Goal: Transaction & Acquisition: Download file/media

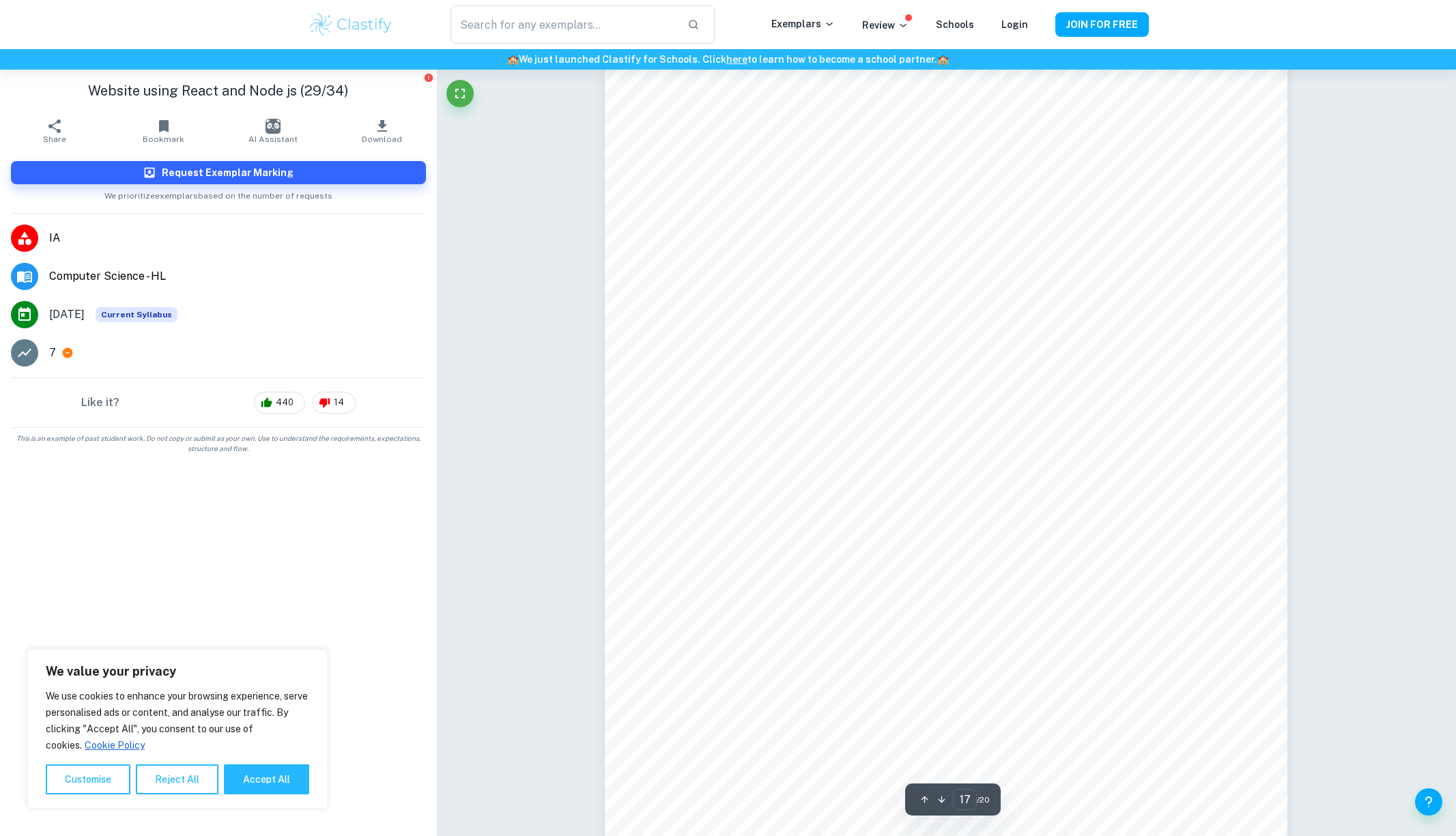
scroll to position [15936, 0]
drag, startPoint x: 1443, startPoint y: 679, endPoint x: 1436, endPoint y: 622, distance: 57.4
type input "10"
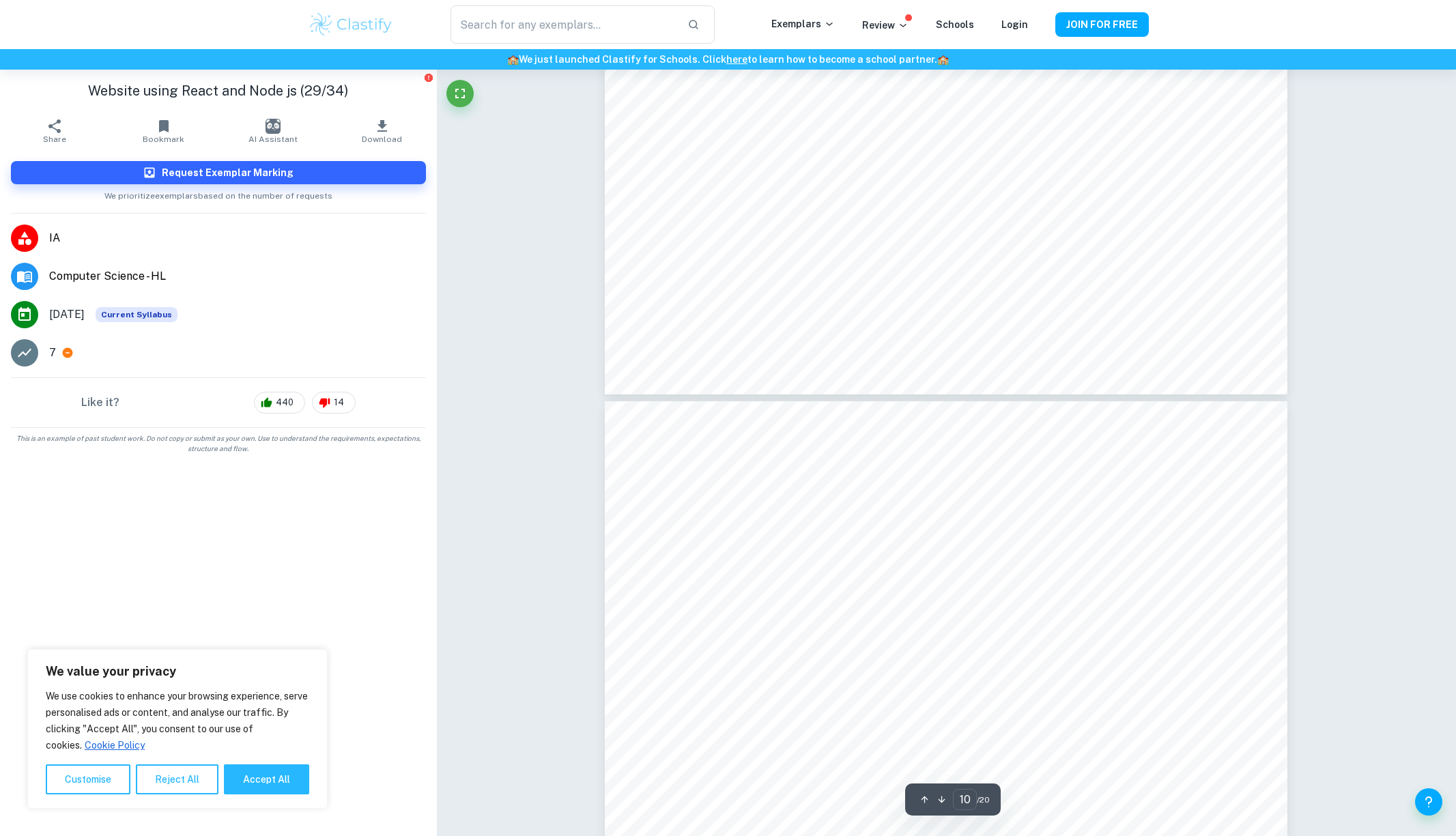
click at [266, 780] on button "Accept All" at bounding box center [266, 779] width 86 height 30
checkbox input "true"
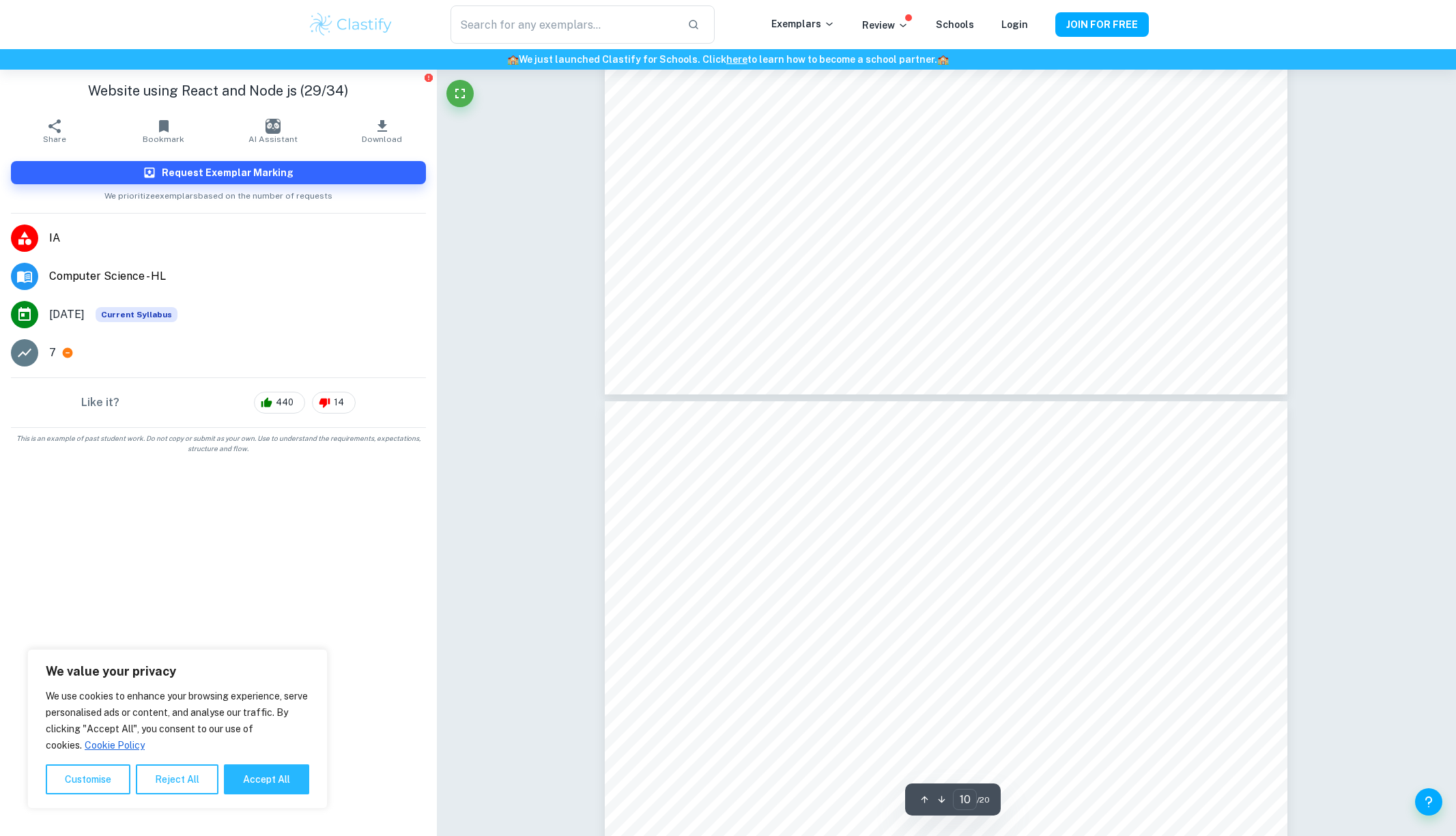
checkbox input "true"
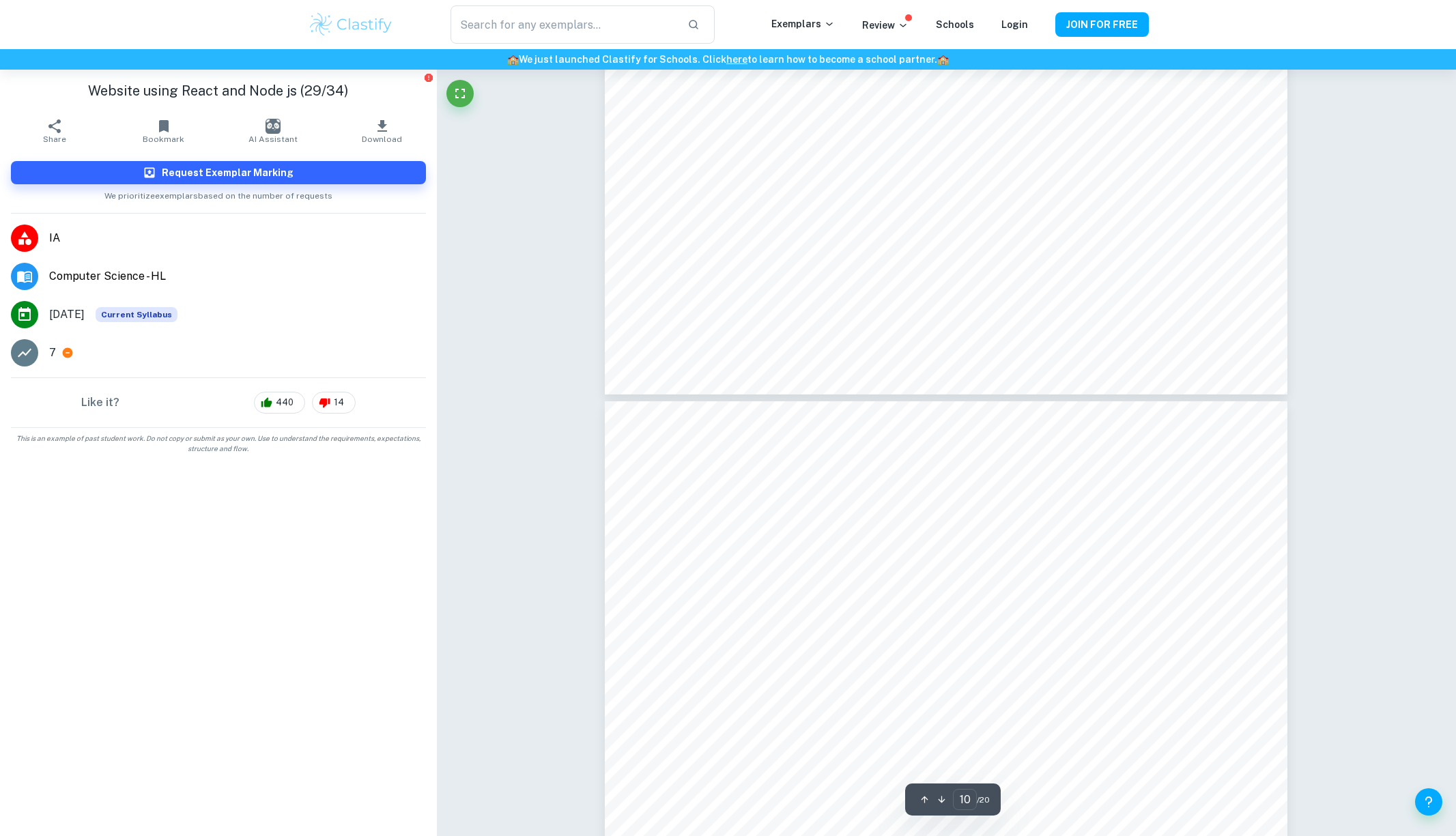
click at [386, 132] on icon "button" at bounding box center [382, 126] width 10 height 11
type input "11"
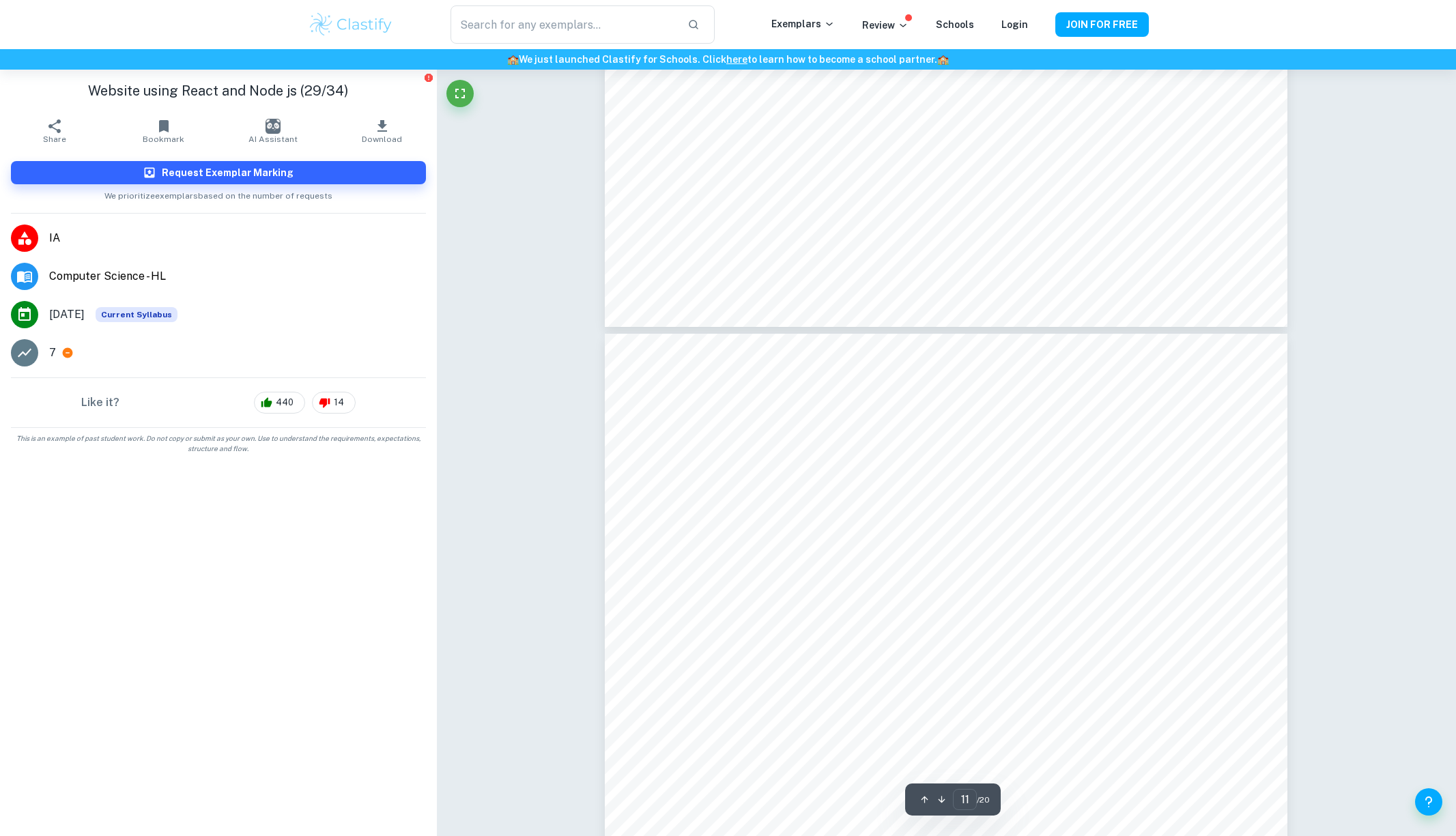
scroll to position [9809, 0]
